Goal: Information Seeking & Learning: Understand process/instructions

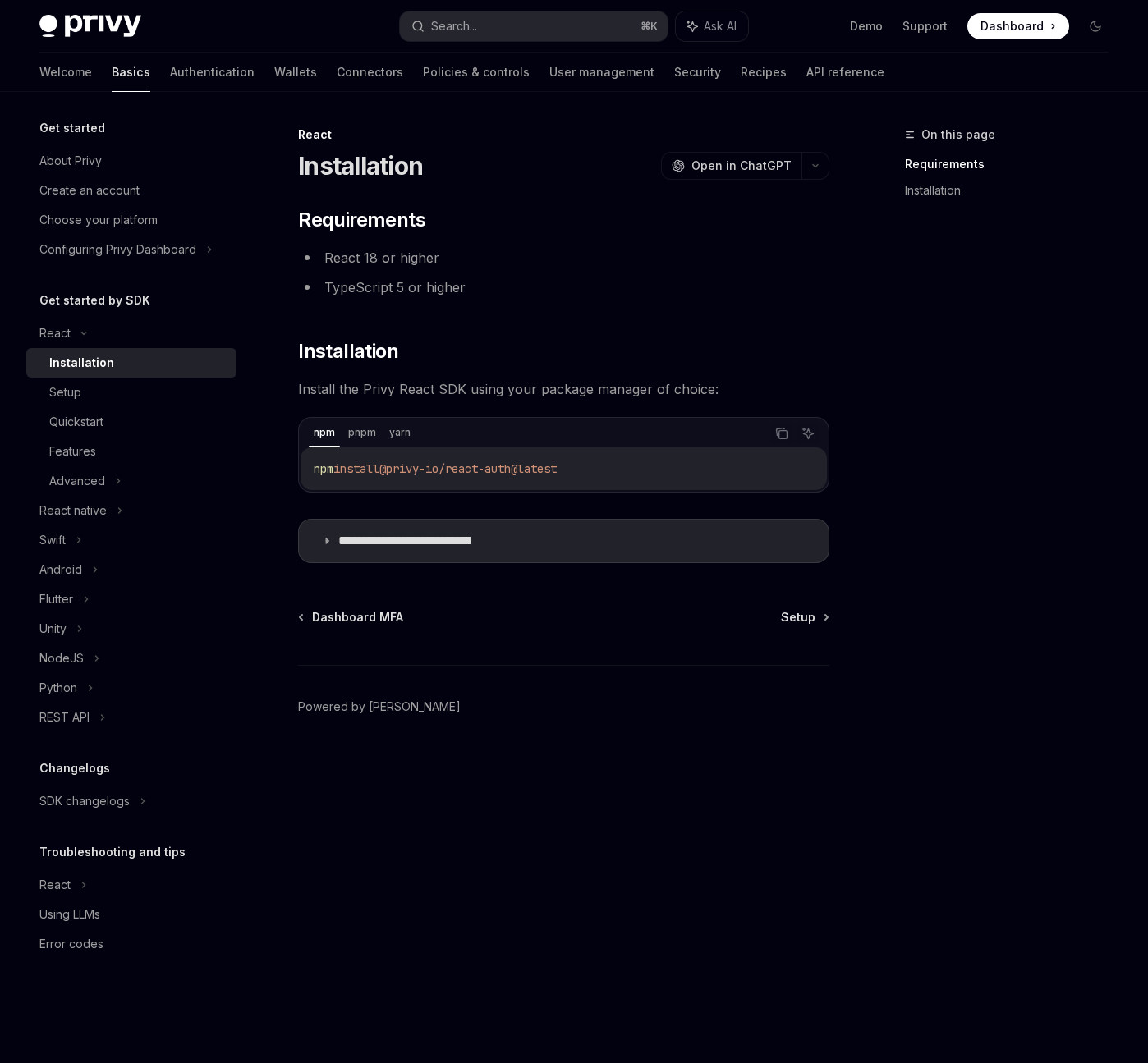
click at [356, 471] on span "install" at bounding box center [356, 469] width 46 height 15
click at [406, 468] on span "@privy-io/react-auth@latest" at bounding box center [468, 469] width 177 height 15
drag, startPoint x: 397, startPoint y: 468, endPoint x: 659, endPoint y: 471, distance: 262.0
click at [659, 471] on code "npm install @privy-io/react-auth@latest" at bounding box center [564, 469] width 500 height 20
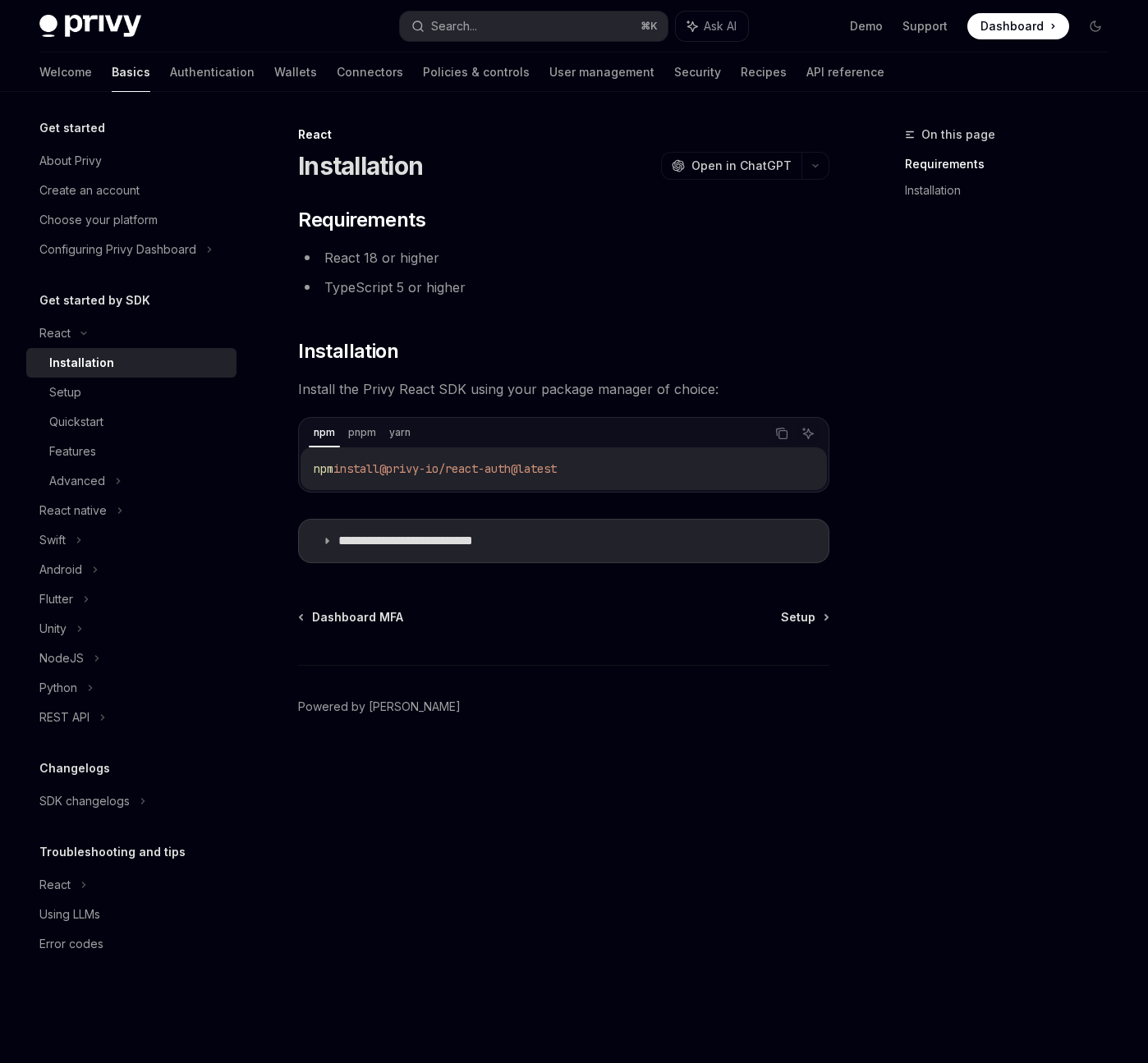
copy span "@privy-io/react-auth@latest"
click at [100, 419] on div "Quickstart" at bounding box center [76, 422] width 54 height 20
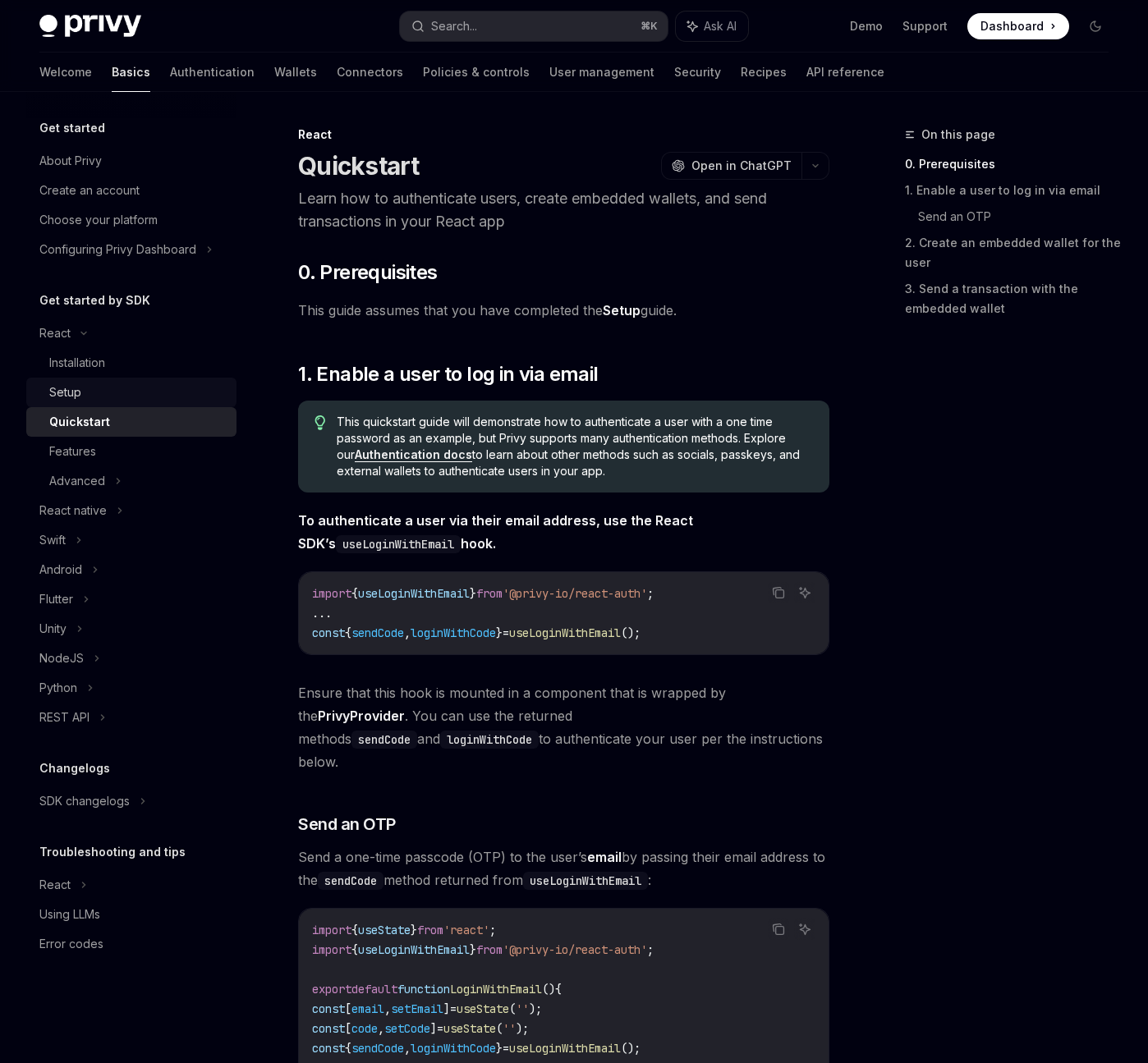
click at [106, 398] on div "Setup" at bounding box center [138, 392] width 177 height 20
type textarea "*"
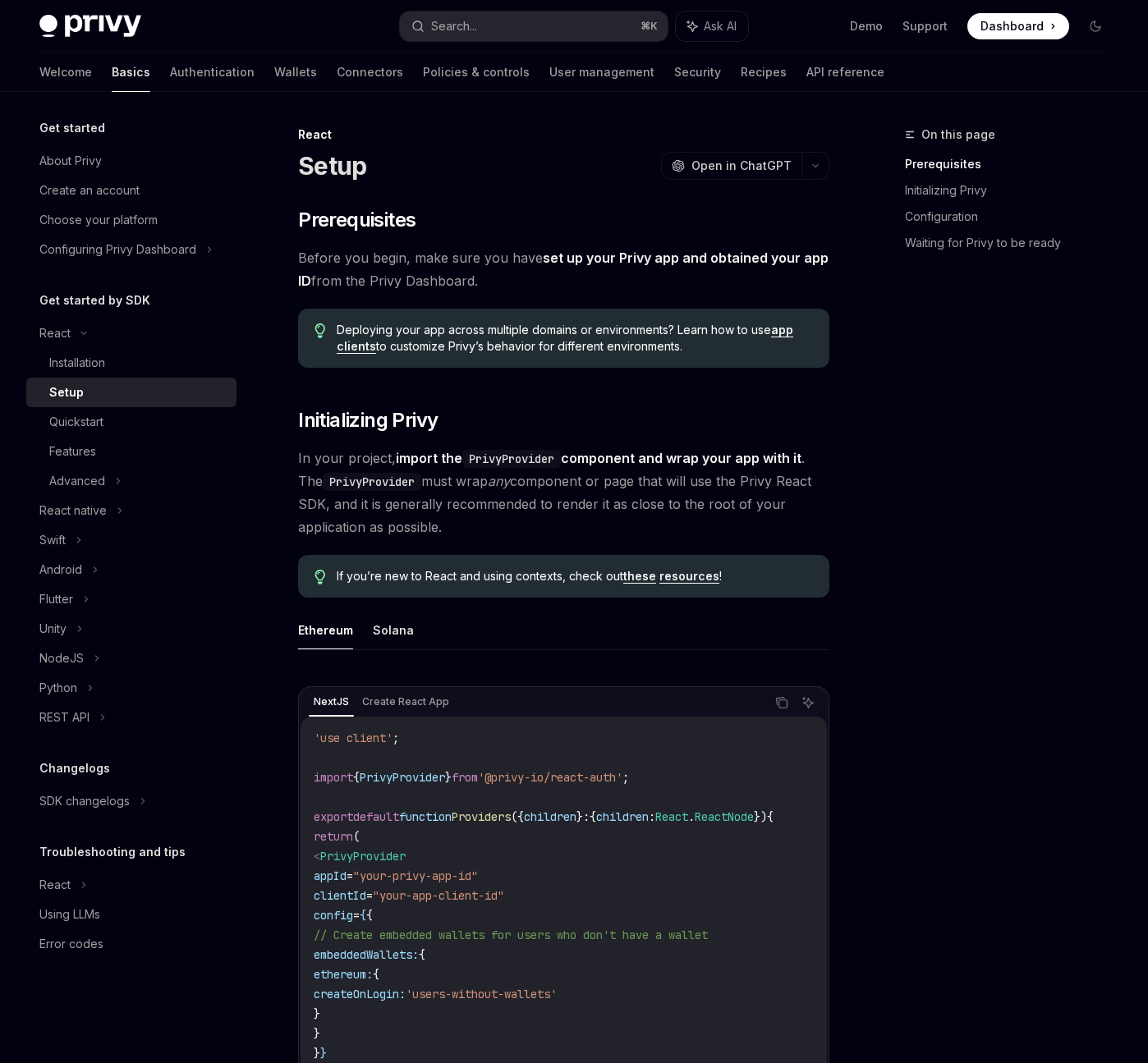
click at [992, 23] on span "Dashboard" at bounding box center [1012, 27] width 64 height 17
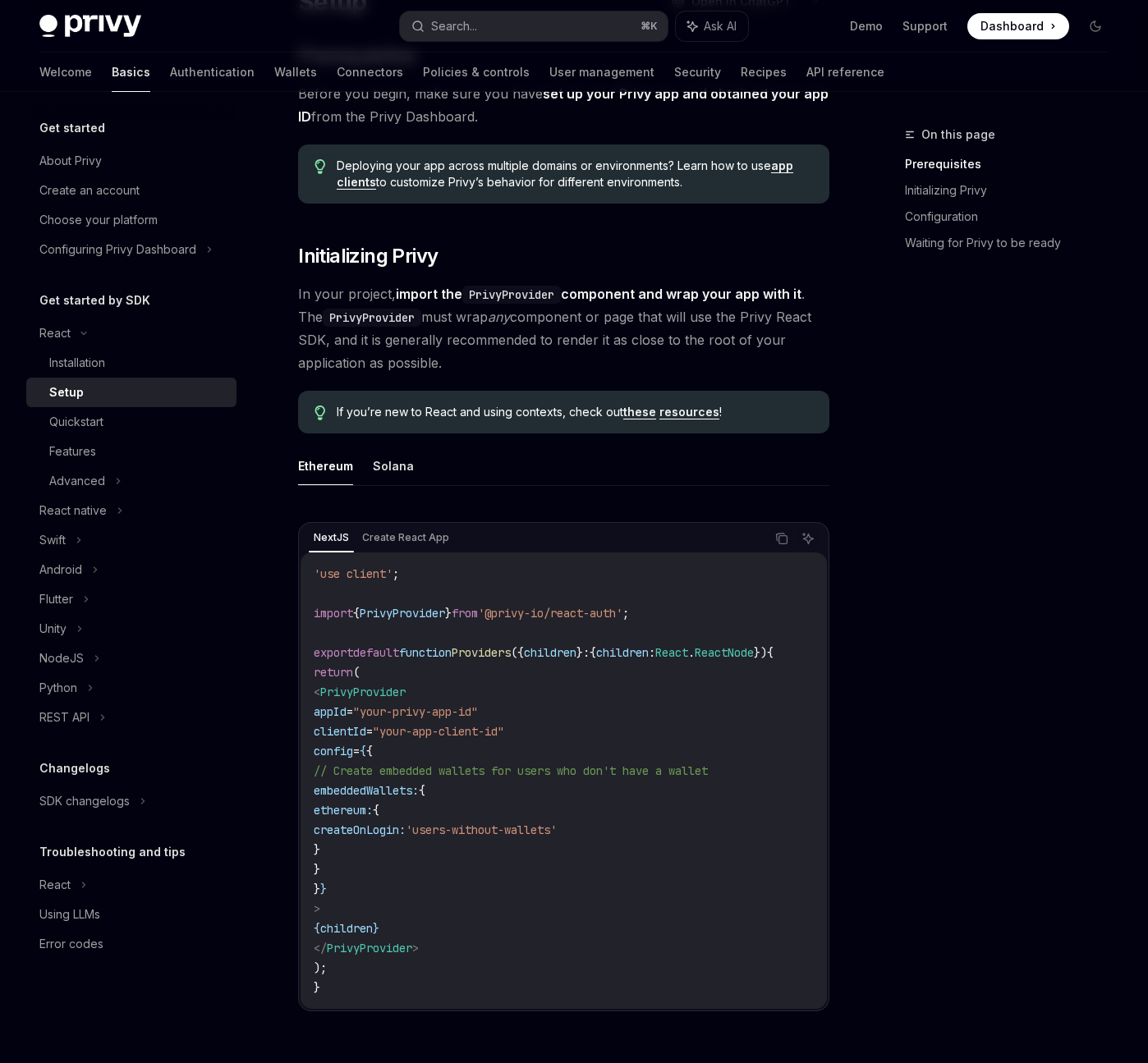
scroll to position [195, 0]
